Goal: Information Seeking & Learning: Learn about a topic

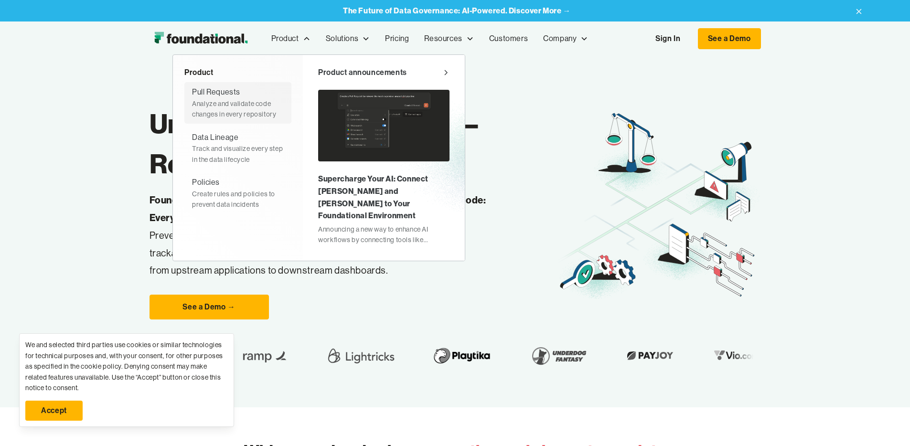
click at [192, 94] on div "Pull Requests" at bounding box center [216, 92] width 48 height 12
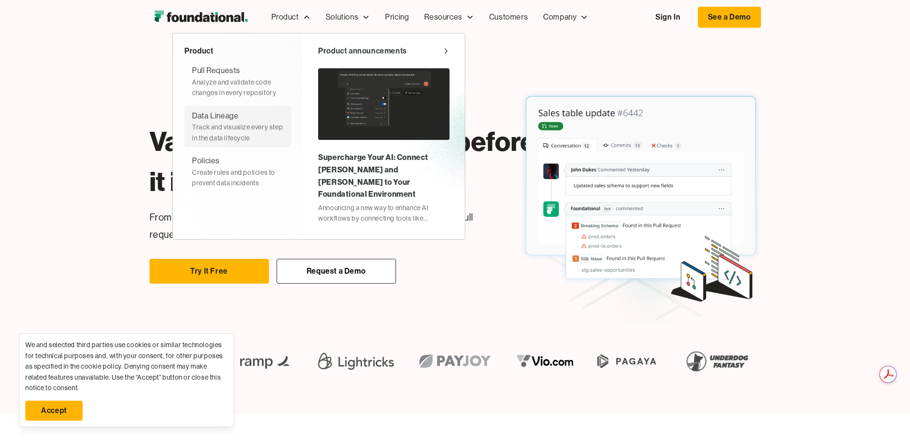
click at [192, 125] on div "Track and visualize every step in the data lifecycle" at bounding box center [238, 132] width 92 height 21
click at [433, 89] on div "Validate changes to code before it impacts the data Easily change dbt Without b…" at bounding box center [455, 198] width 611 height 250
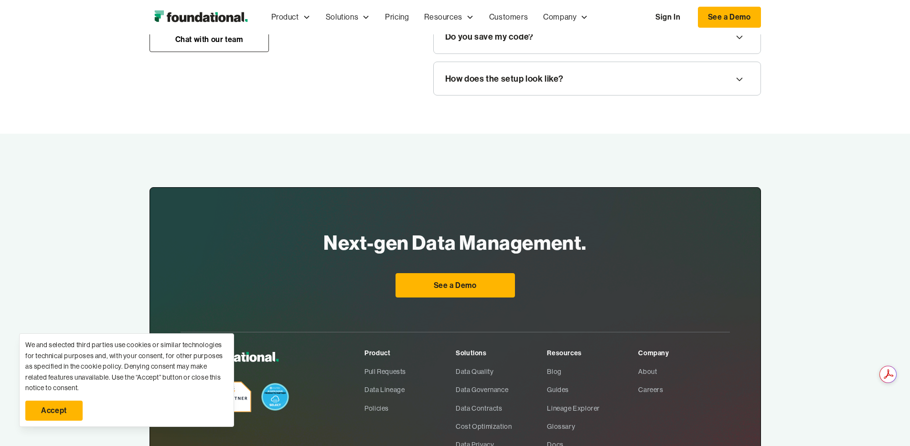
scroll to position [1290, 0]
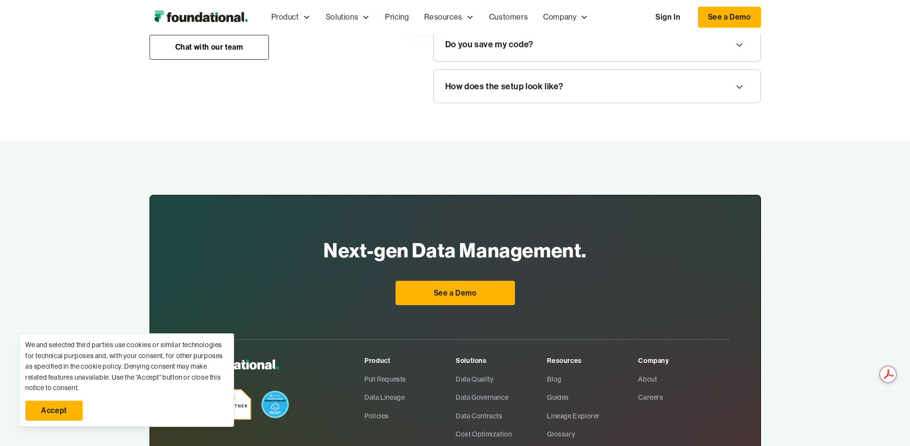
click at [534, 20] on div "Do you access my data?" at bounding box center [597, 2] width 327 height 33
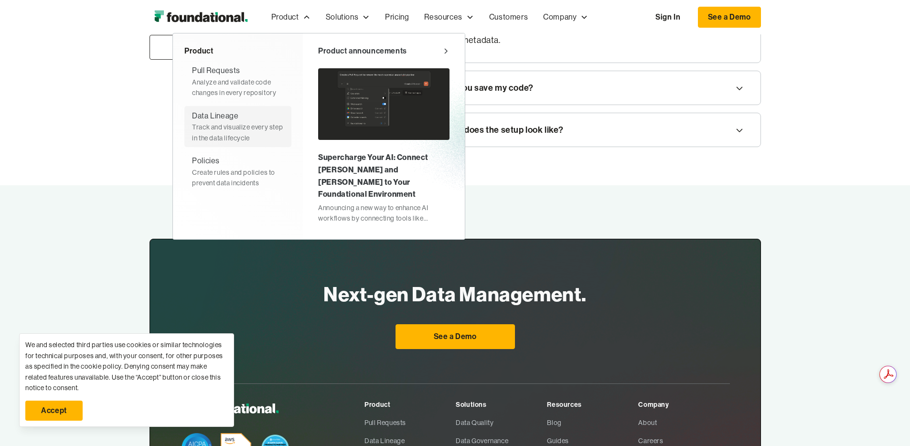
click at [192, 119] on div "Data Lineage" at bounding box center [215, 116] width 46 height 12
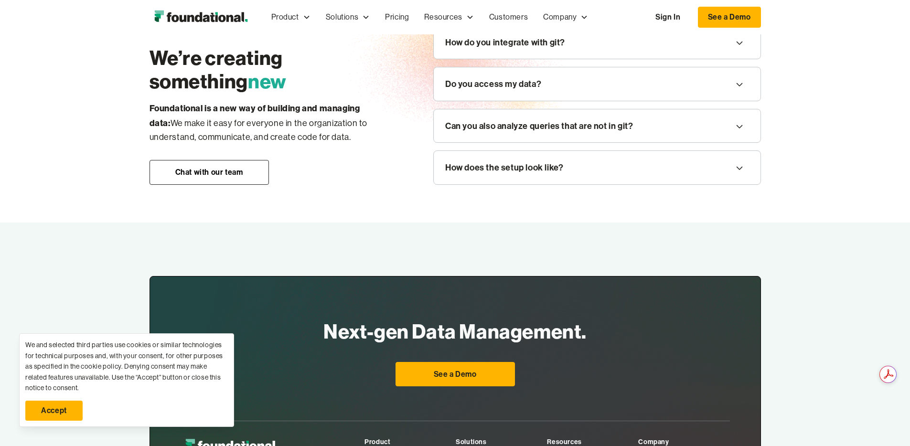
scroll to position [1291, 0]
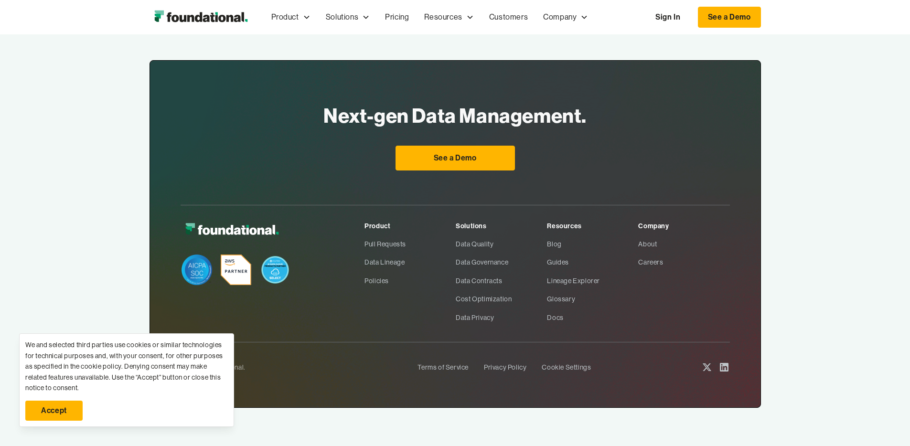
scroll to position [1651, 0]
click at [467, 154] on link "See a Demo" at bounding box center [454, 158] width 119 height 25
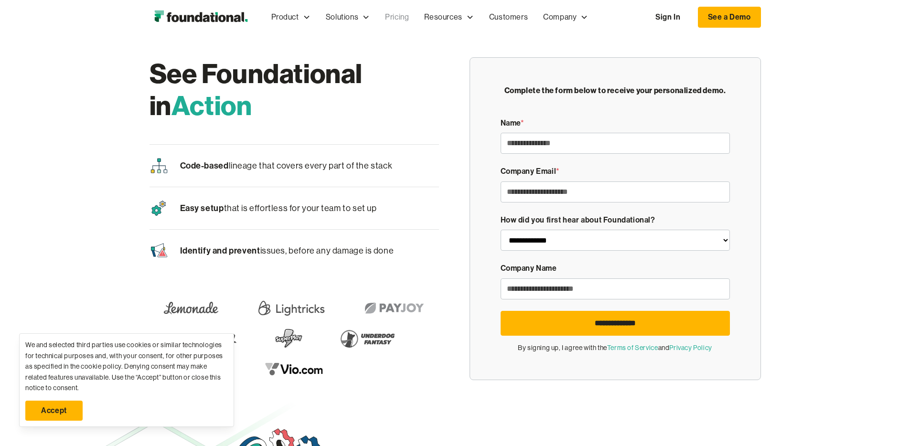
click at [377, 11] on link "Pricing" at bounding box center [396, 17] width 39 height 32
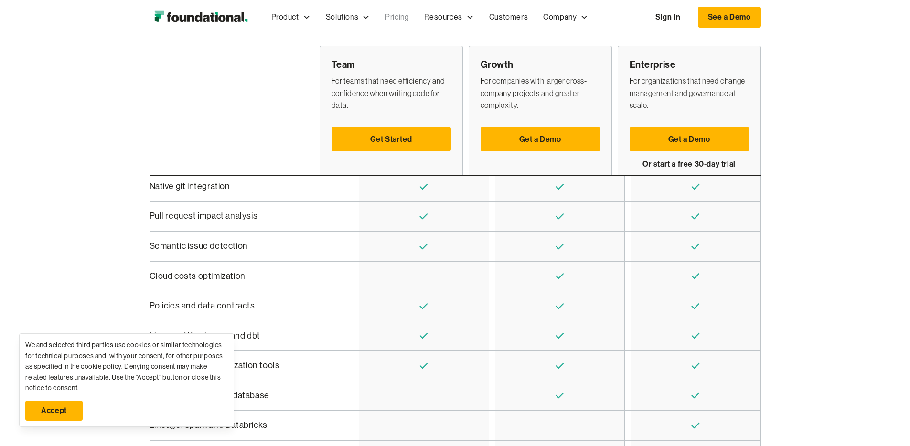
scroll to position [258, 0]
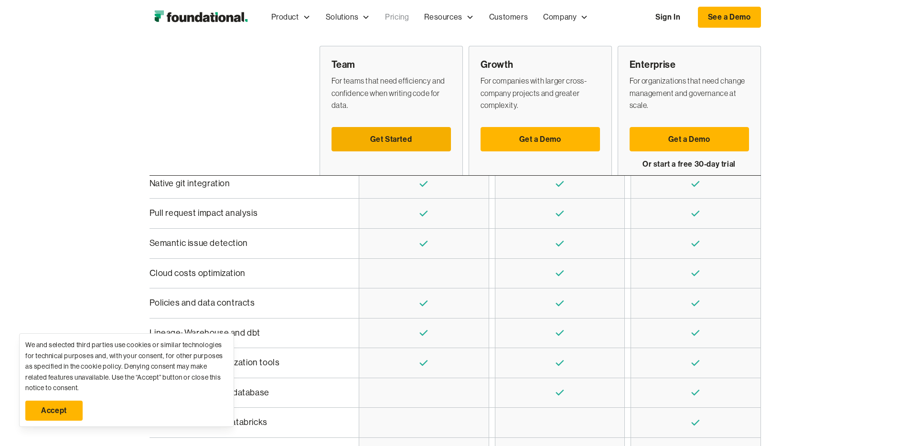
click at [408, 127] on link "Get Started" at bounding box center [390, 139] width 119 height 25
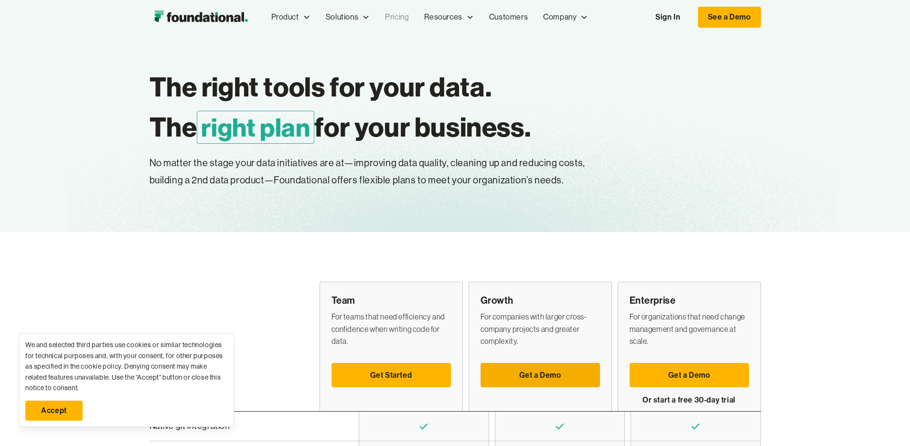
scroll to position [0, 0]
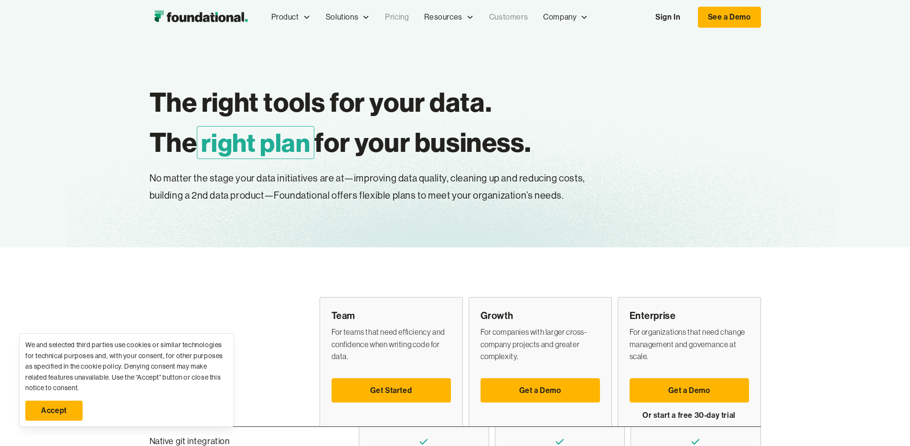
click at [481, 17] on link "Customers" at bounding box center [508, 17] width 54 height 32
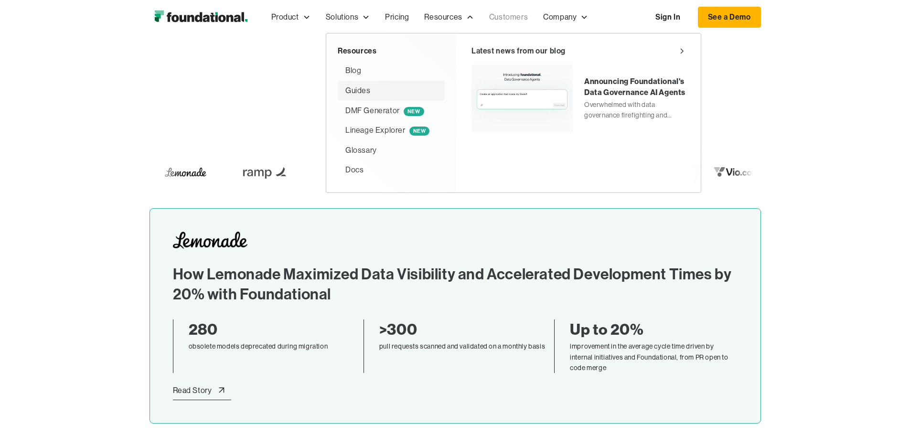
click at [345, 91] on div "Guides" at bounding box center [357, 91] width 25 height 12
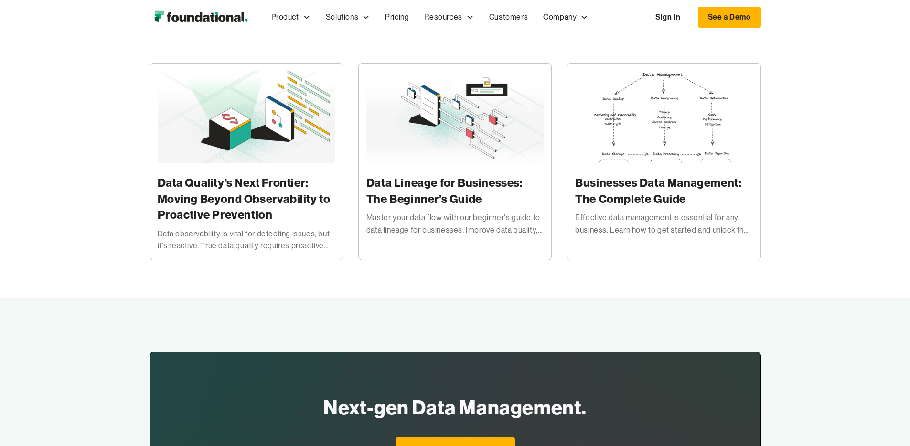
scroll to position [144, 0]
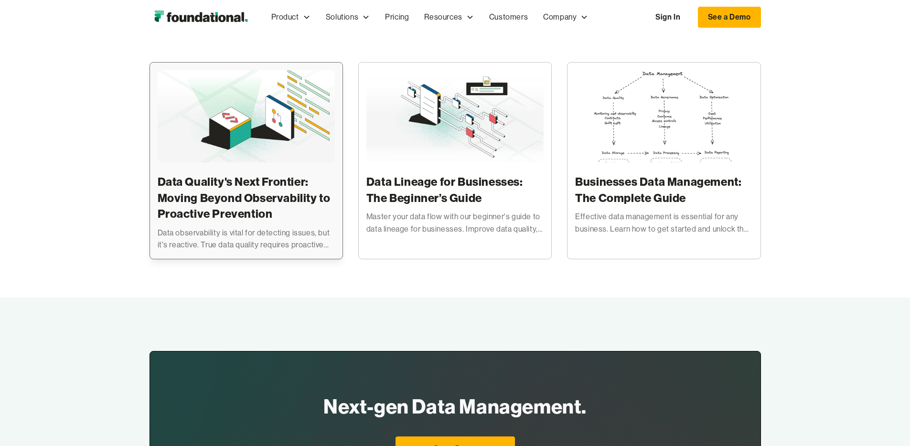
click at [192, 216] on h3 "Data Quality's Next Frontier: Moving Beyond Observability to Proactive Preventi…" at bounding box center [246, 198] width 177 height 48
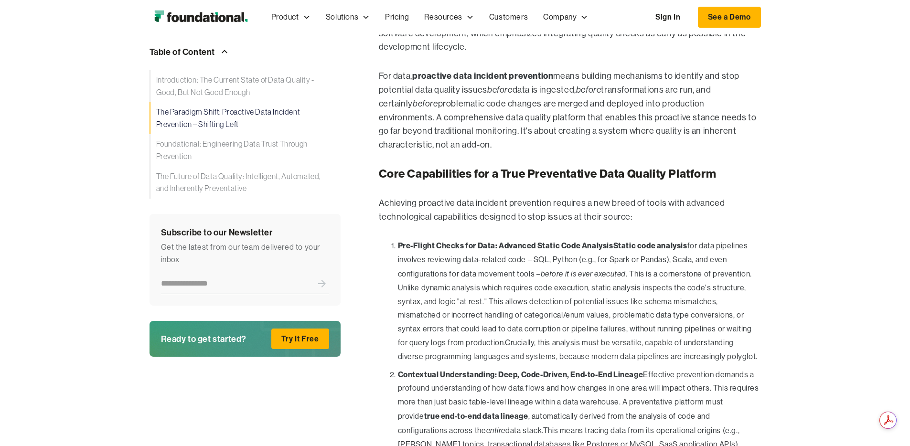
scroll to position [2128, 0]
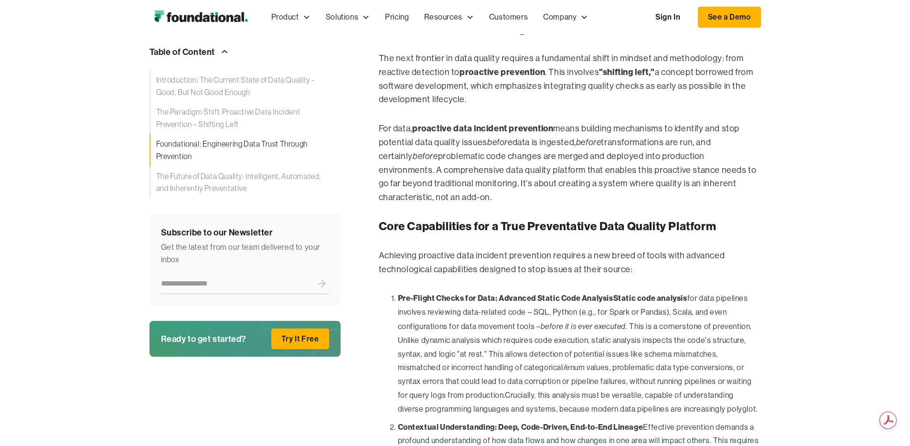
scroll to position [0, 0]
